Goal: Information Seeking & Learning: Learn about a topic

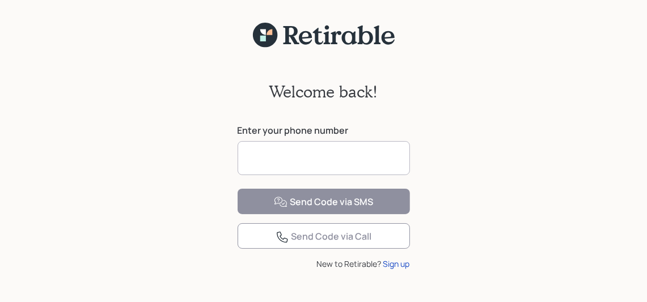
click at [301, 145] on input at bounding box center [324, 158] width 172 height 34
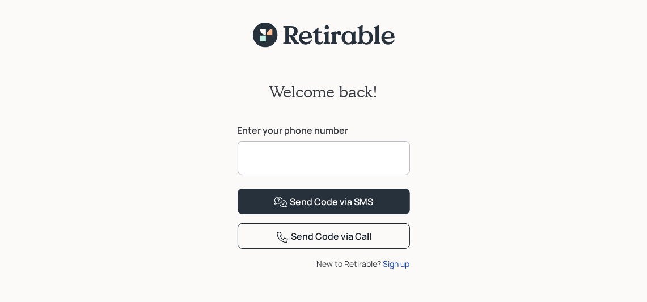
type input "**********"
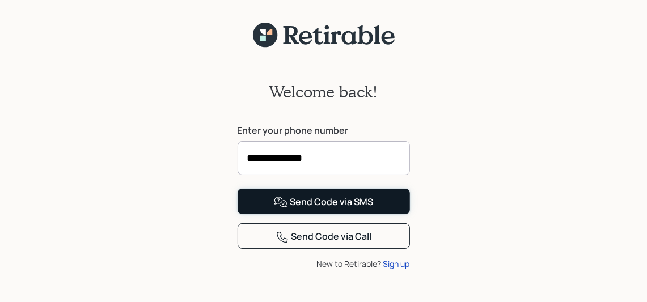
click at [383, 214] on button "Send Code via SMS" at bounding box center [324, 202] width 172 height 26
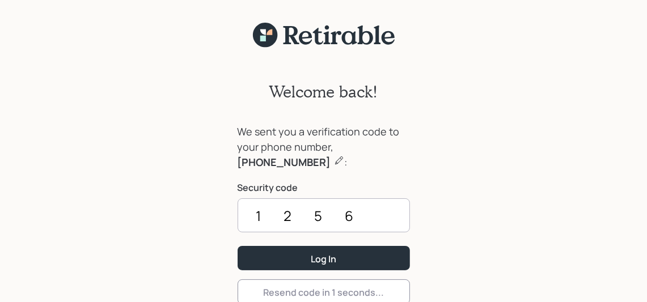
type input "1256"
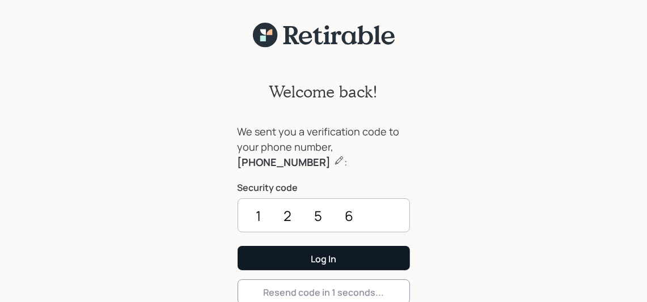
click at [318, 259] on div "Log In" at bounding box center [324, 259] width 26 height 12
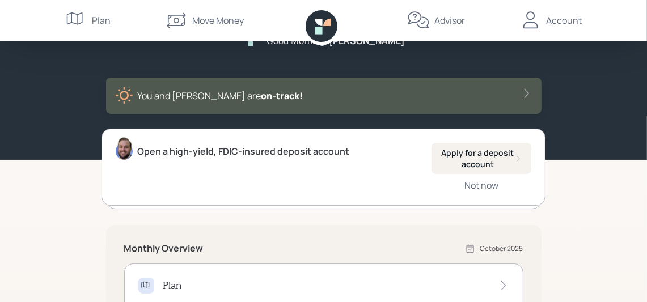
scroll to position [27, 0]
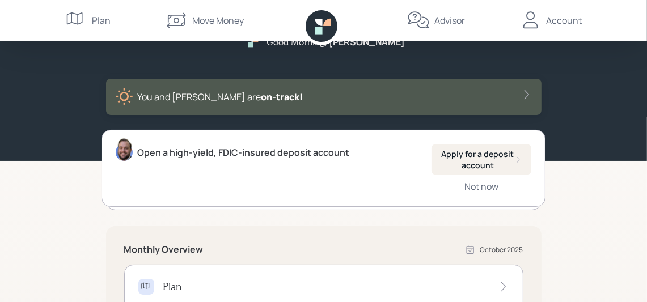
click at [526, 96] on icon at bounding box center [526, 95] width 5 height 10
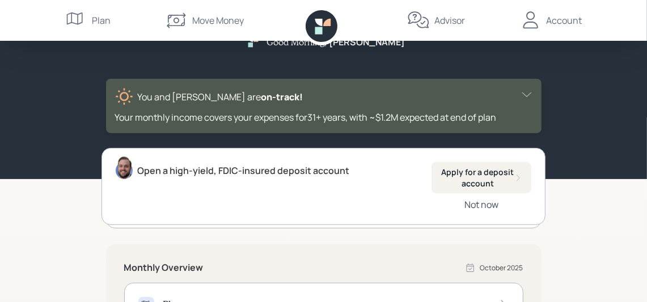
click at [491, 205] on div "Not now" at bounding box center [481, 204] width 34 height 12
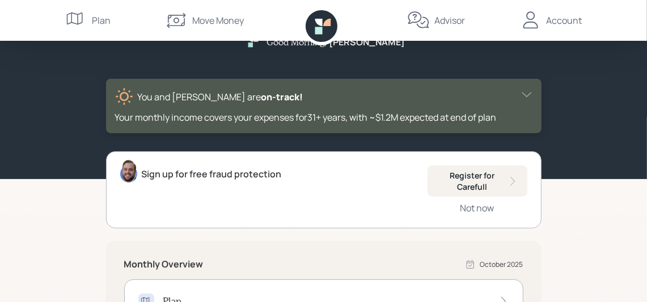
click at [492, 211] on div "Not now" at bounding box center [478, 208] width 34 height 12
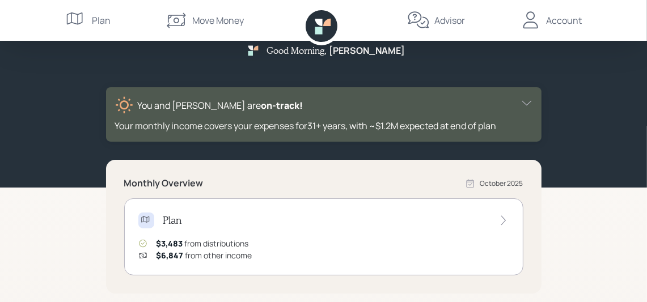
scroll to position [0, 0]
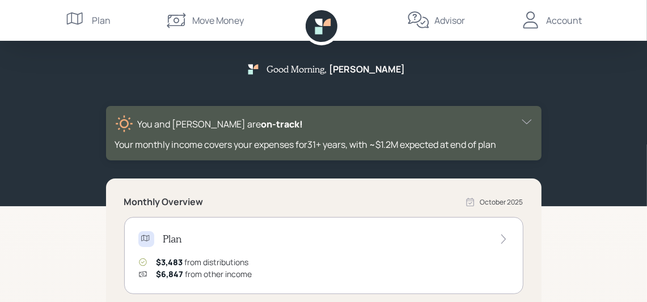
click at [89, 17] on div "Plan" at bounding box center [88, 20] width 46 height 41
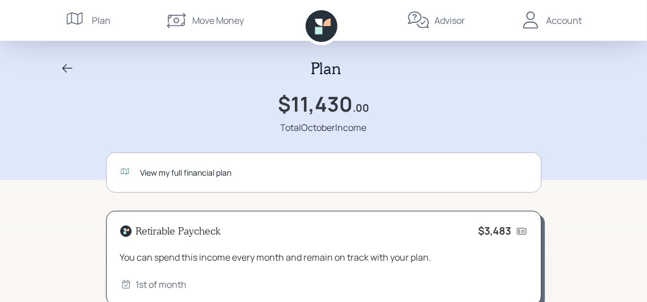
click at [189, 175] on div "View my full financial plan" at bounding box center [334, 173] width 387 height 12
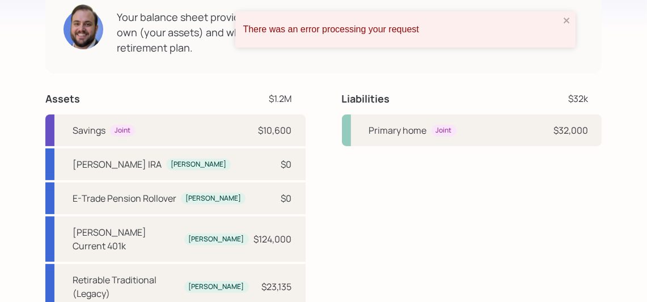
scroll to position [3287, 0]
click at [566, 20] on icon "close" at bounding box center [567, 21] width 6 height 6
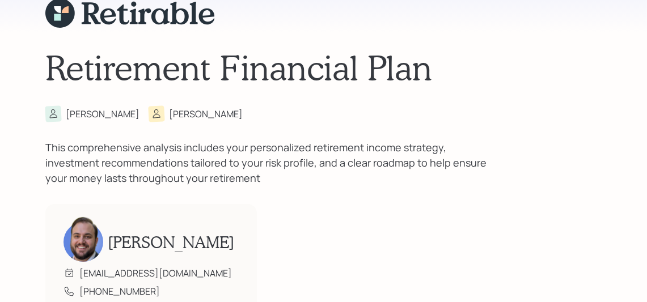
scroll to position [0, 0]
